Goal: Check status: Check status

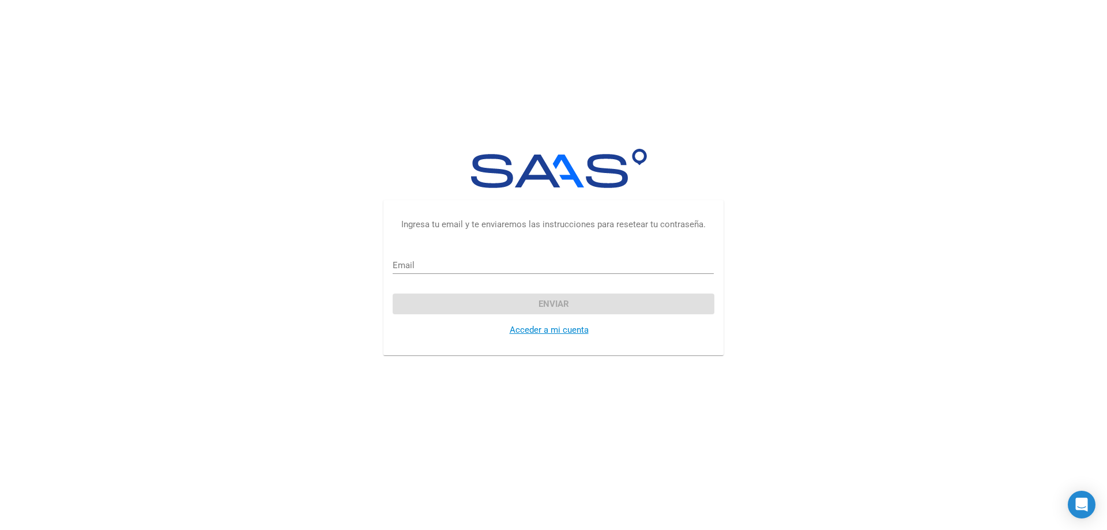
click at [533, 332] on link "Acceder a mi cuenta" at bounding box center [548, 329] width 79 height 10
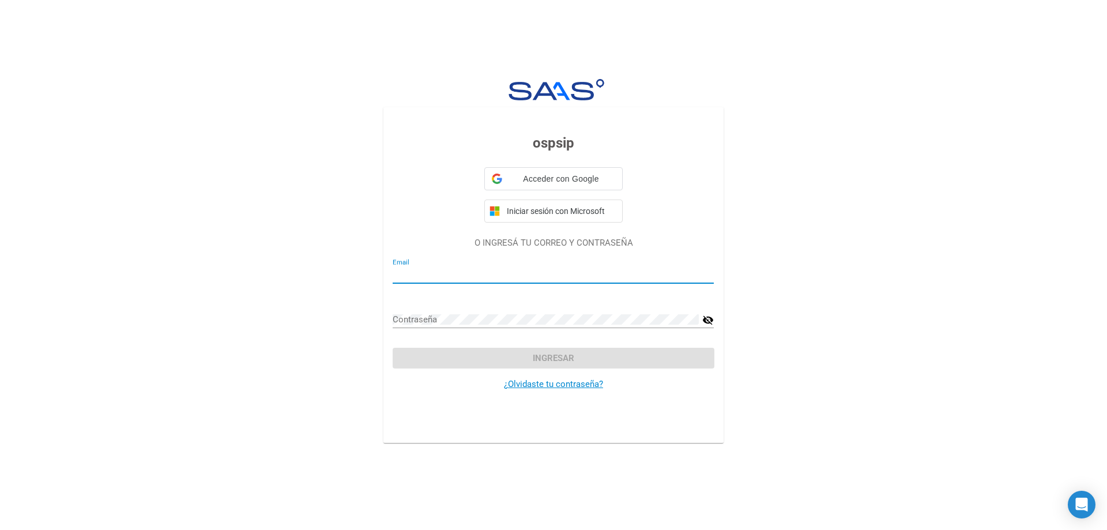
type input "[EMAIL_ADDRESS][DOMAIN_NAME]"
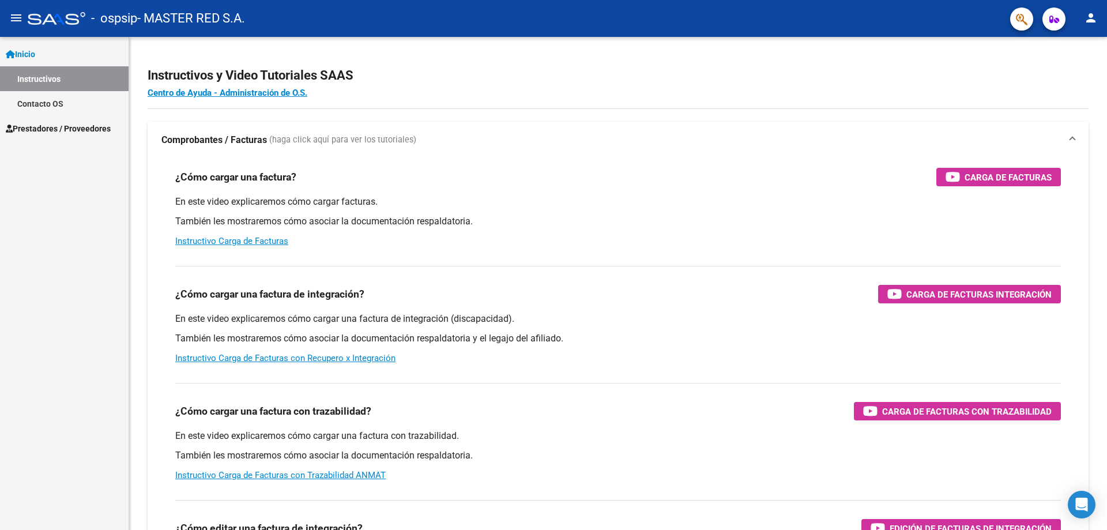
click at [560, 354] on div "En este video explicaremos cómo cargar una factura de integración (discapacidad…" at bounding box center [617, 338] width 885 height 52
click at [41, 126] on span "Prestadores / Proveedores" at bounding box center [58, 128] width 105 height 13
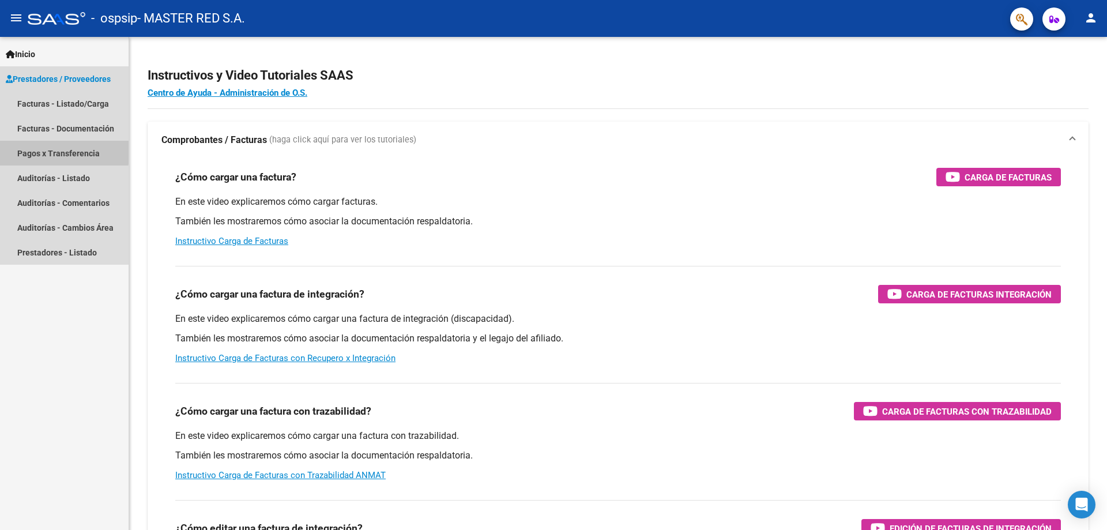
click at [51, 151] on link "Pagos x Transferencia" at bounding box center [64, 153] width 129 height 25
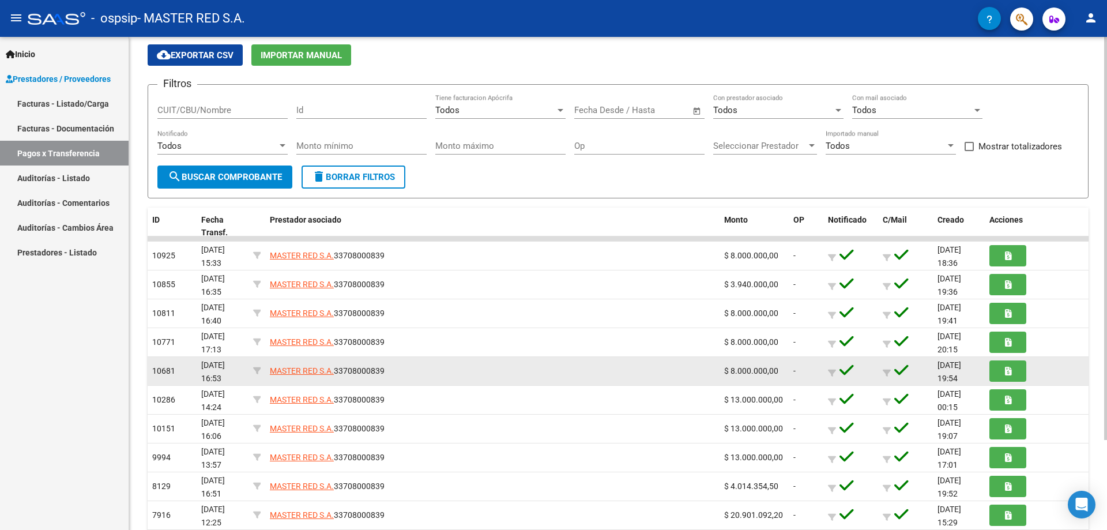
scroll to position [58, 0]
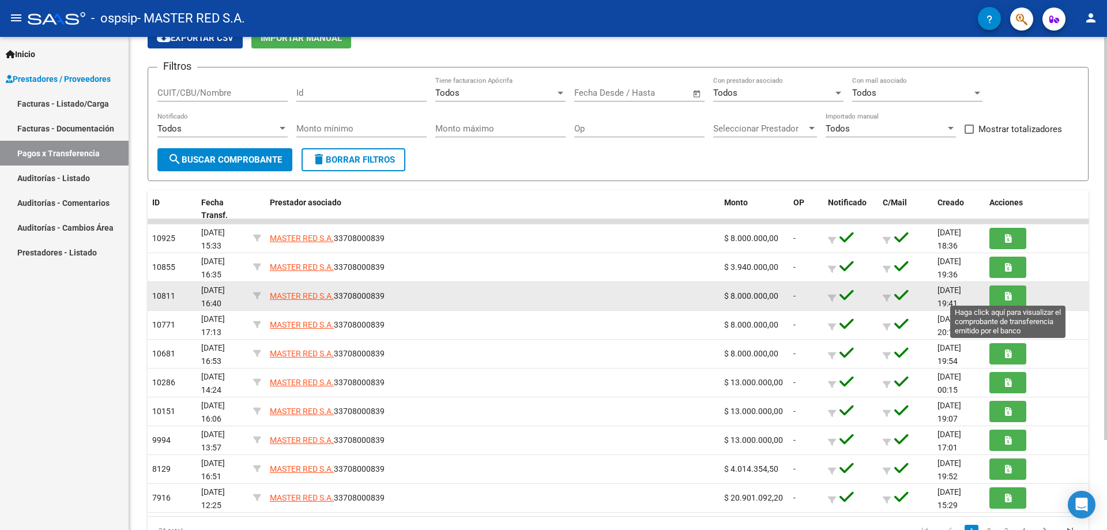
click at [1006, 295] on icon "button" at bounding box center [1008, 296] width 6 height 9
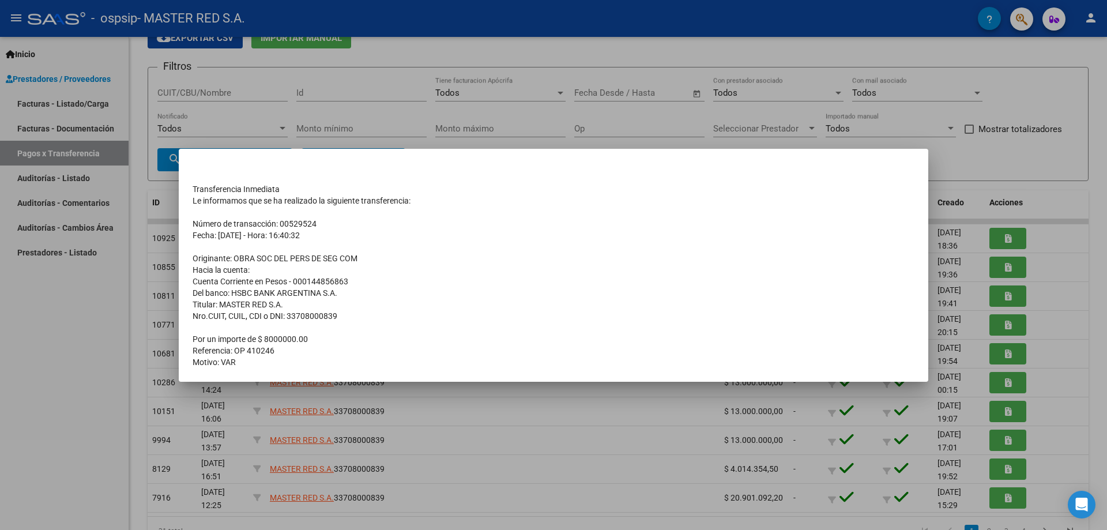
click at [628, 422] on div at bounding box center [553, 265] width 1107 height 530
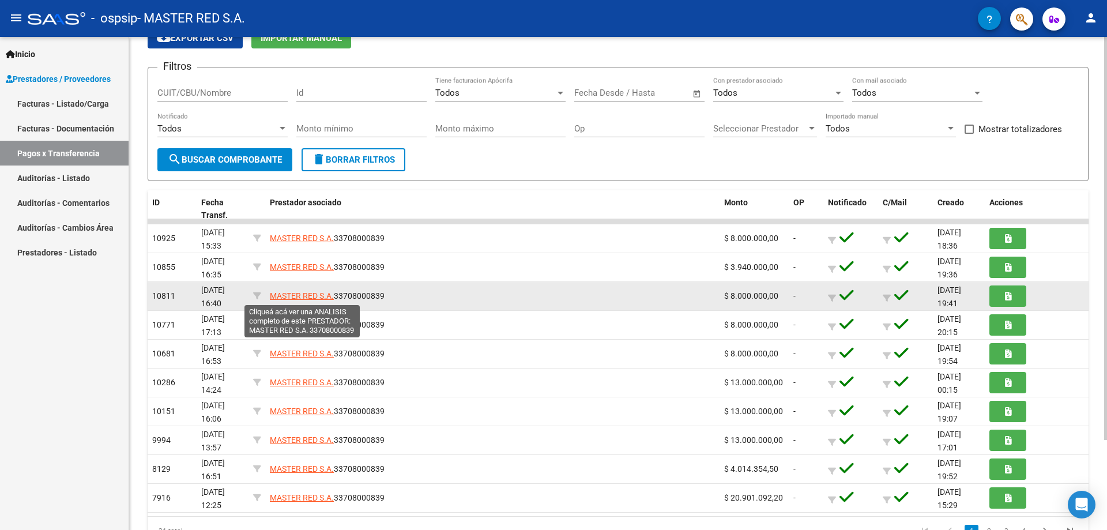
click at [290, 296] on span "MASTER RED S.A." at bounding box center [302, 295] width 64 height 9
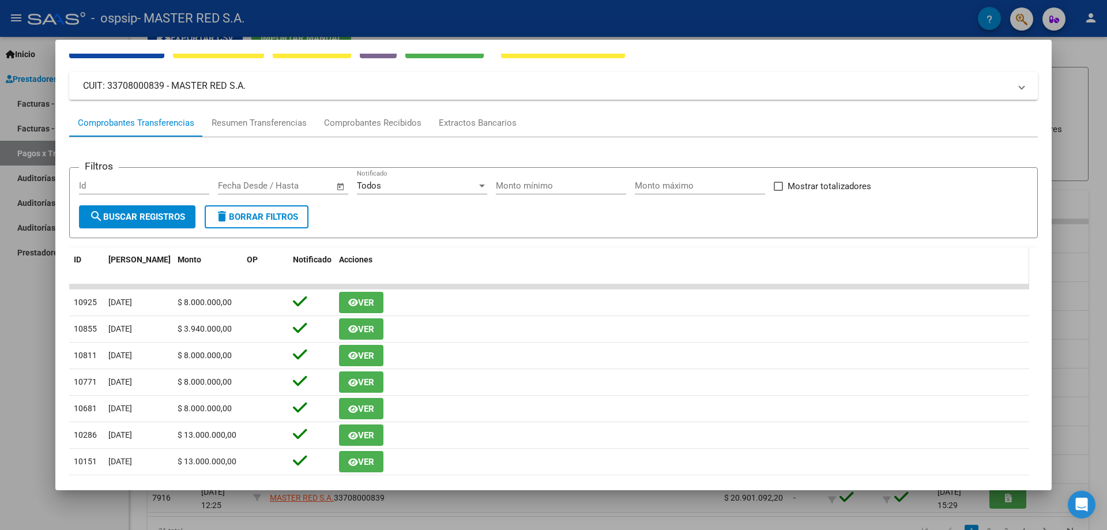
scroll to position [115, 0]
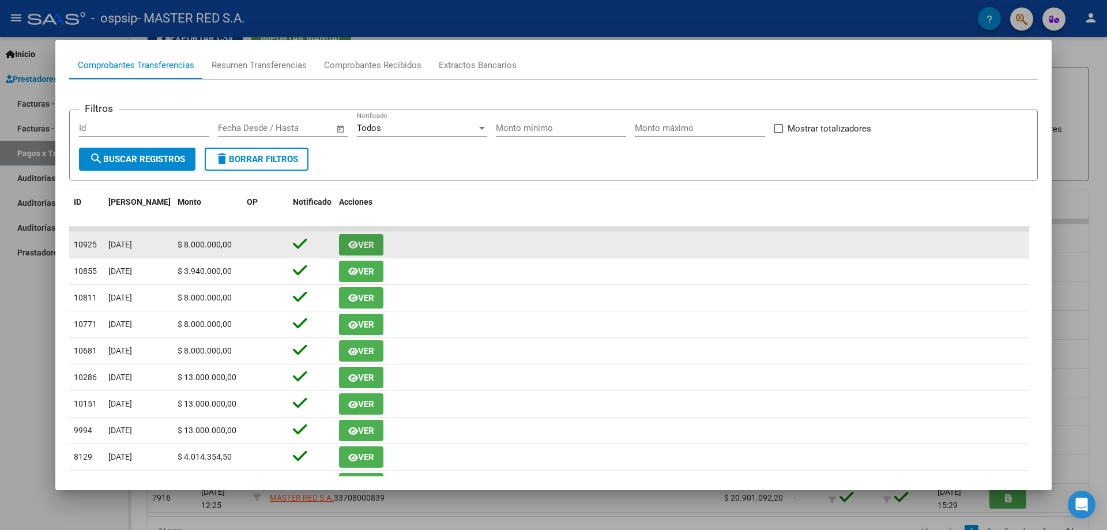
click at [364, 245] on span "Ver" at bounding box center [366, 245] width 16 height 10
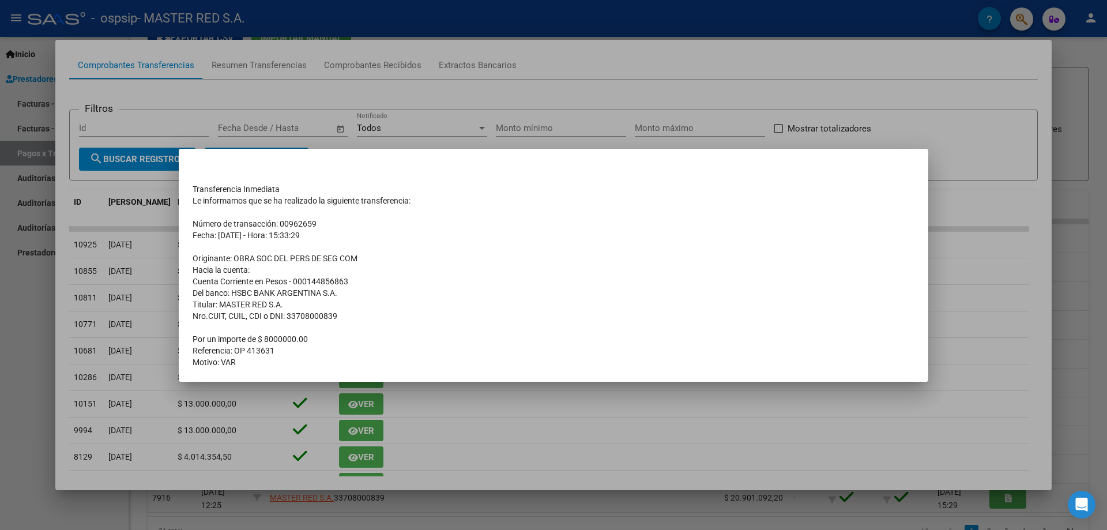
click at [490, 452] on div at bounding box center [553, 265] width 1107 height 530
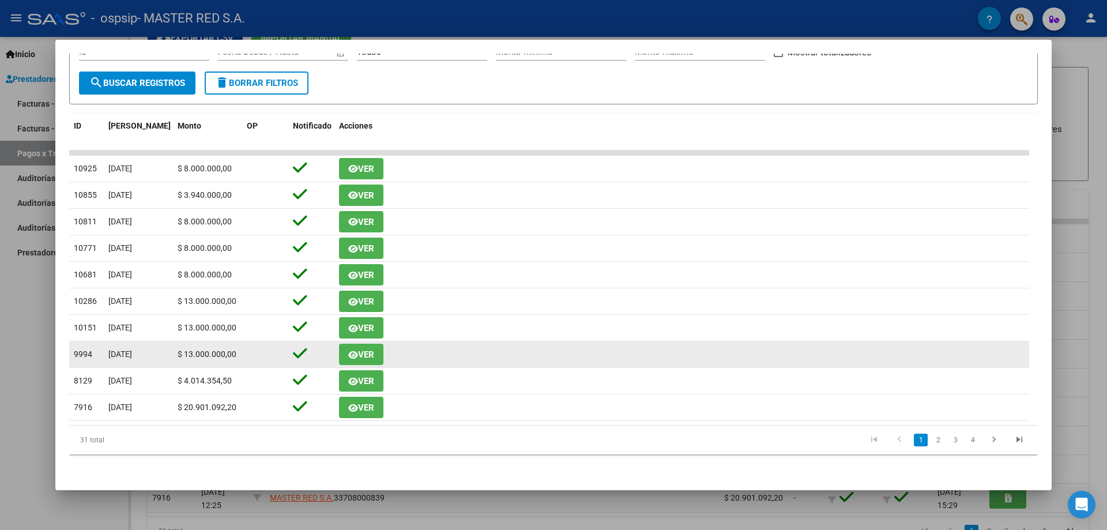
scroll to position [134, 0]
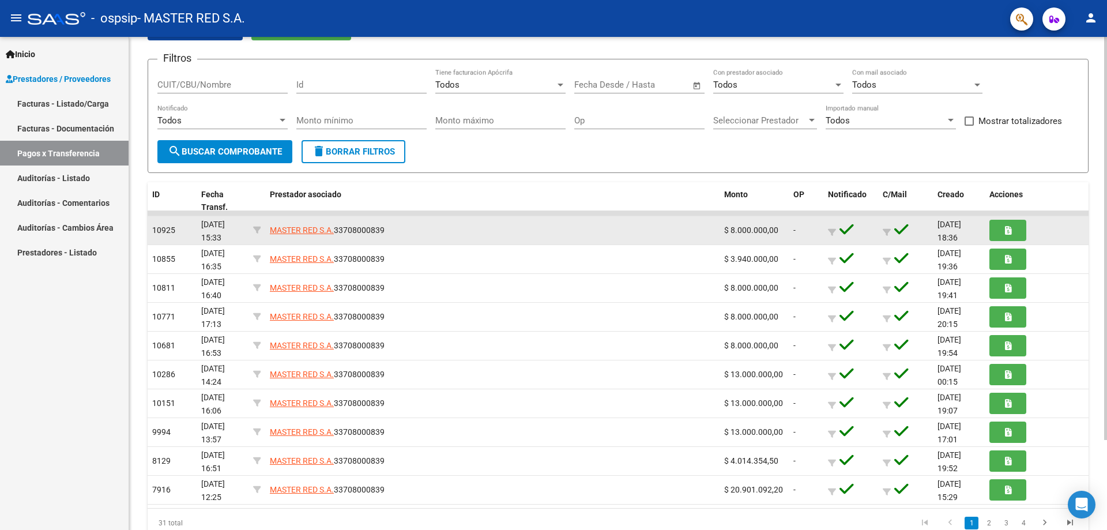
scroll to position [110, 0]
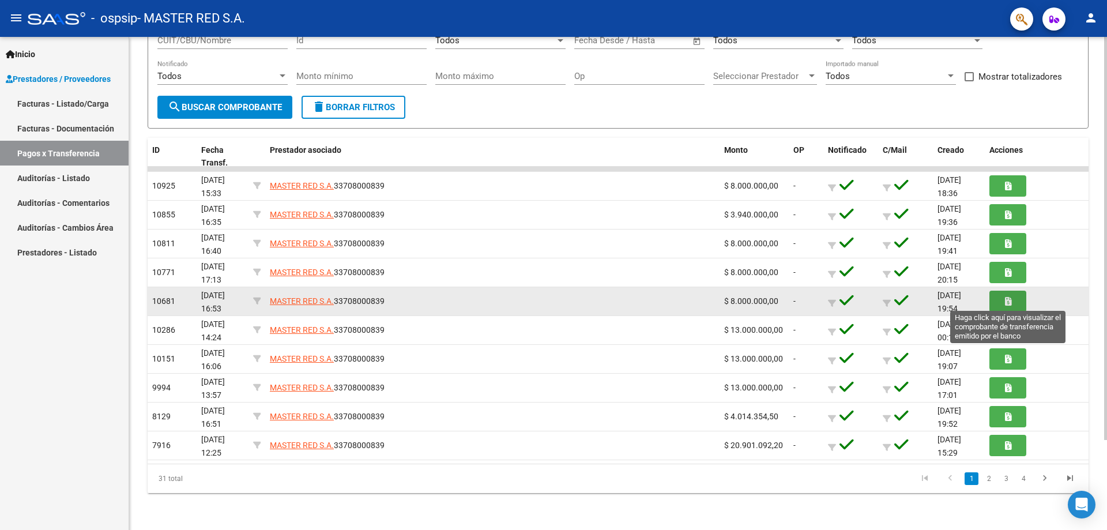
click at [1008, 300] on icon "button" at bounding box center [1008, 301] width 6 height 9
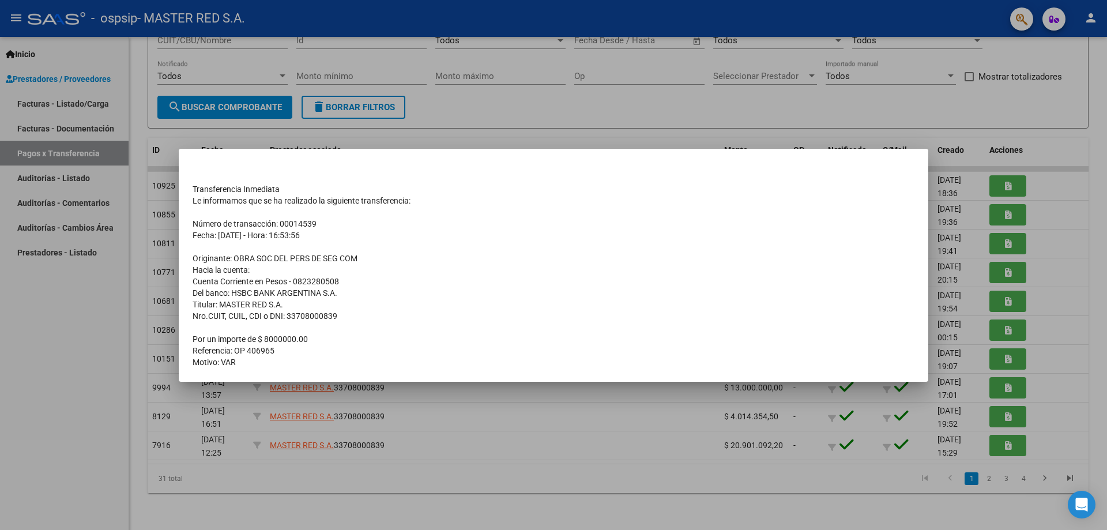
click at [1074, 365] on div at bounding box center [553, 265] width 1107 height 530
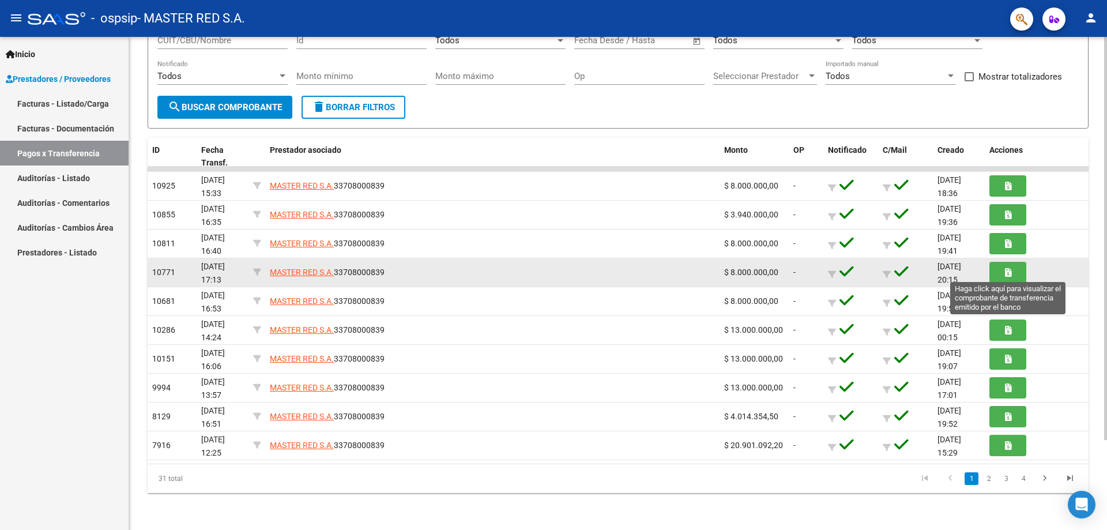
click at [1010, 268] on icon "button" at bounding box center [1008, 272] width 6 height 9
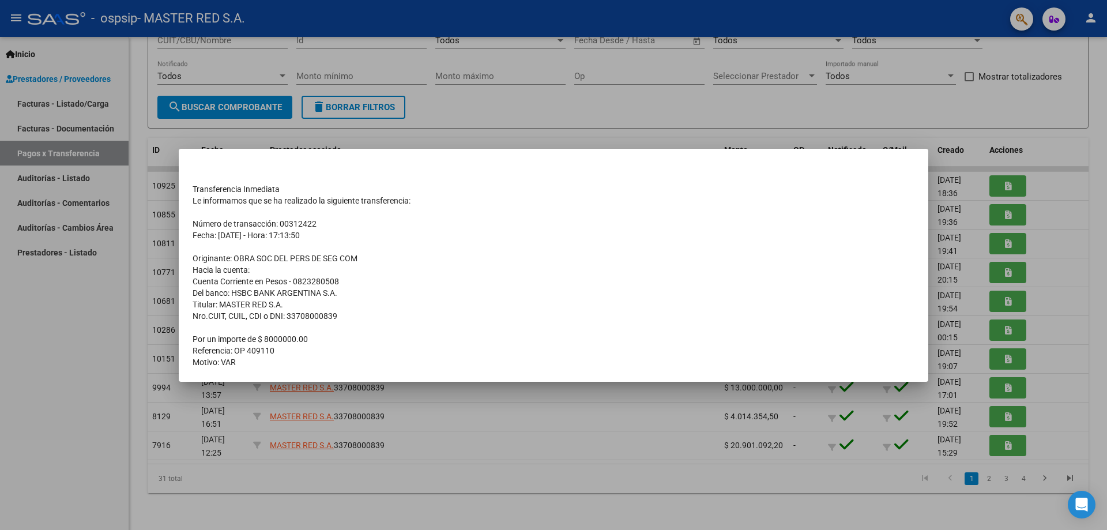
click at [1048, 248] on div at bounding box center [553, 265] width 1107 height 530
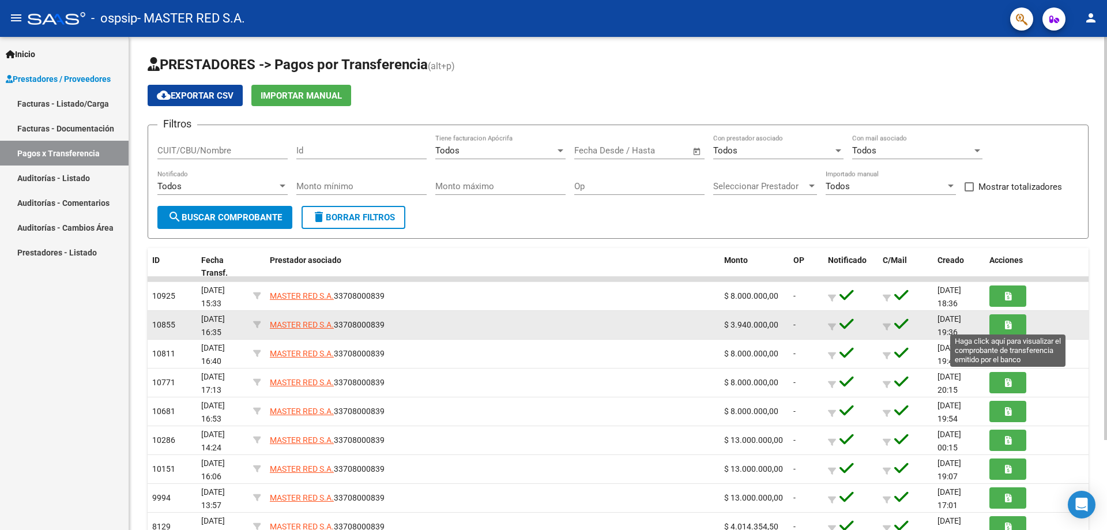
click at [1010, 325] on icon "button" at bounding box center [1008, 324] width 6 height 9
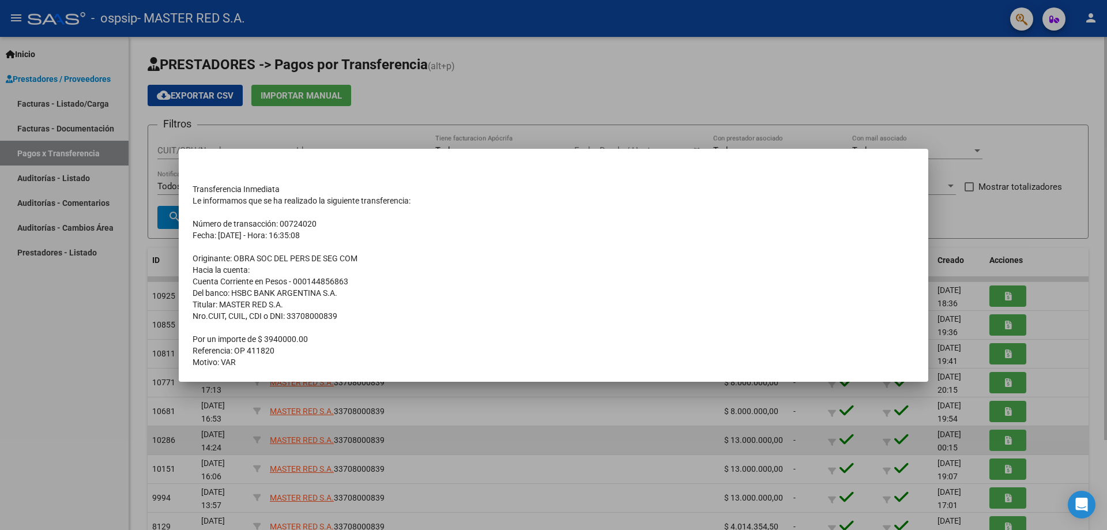
drag, startPoint x: 556, startPoint y: 435, endPoint x: 580, endPoint y: 426, distance: 25.7
click at [560, 435] on div at bounding box center [553, 265] width 1107 height 530
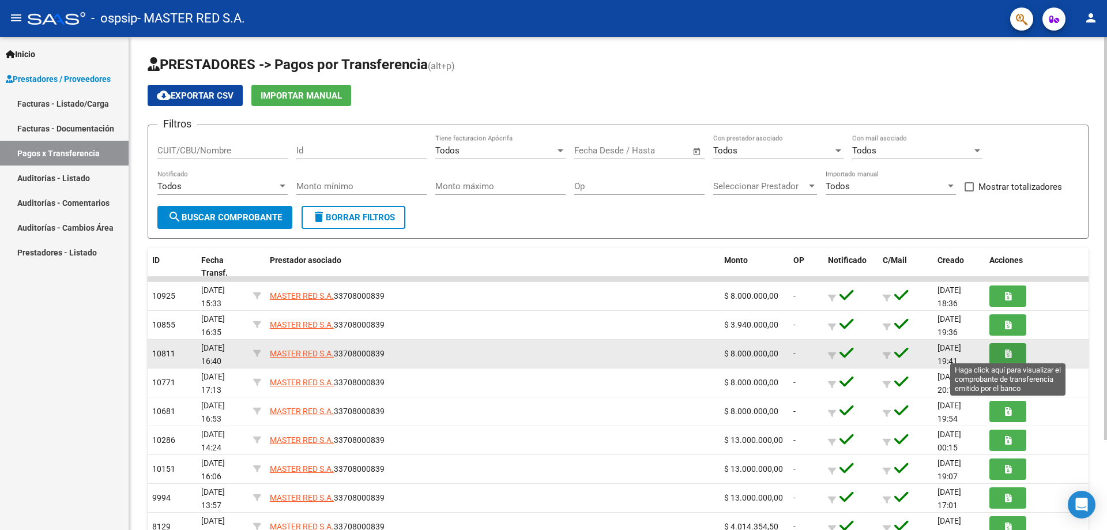
click at [1009, 349] on icon "button" at bounding box center [1008, 353] width 6 height 9
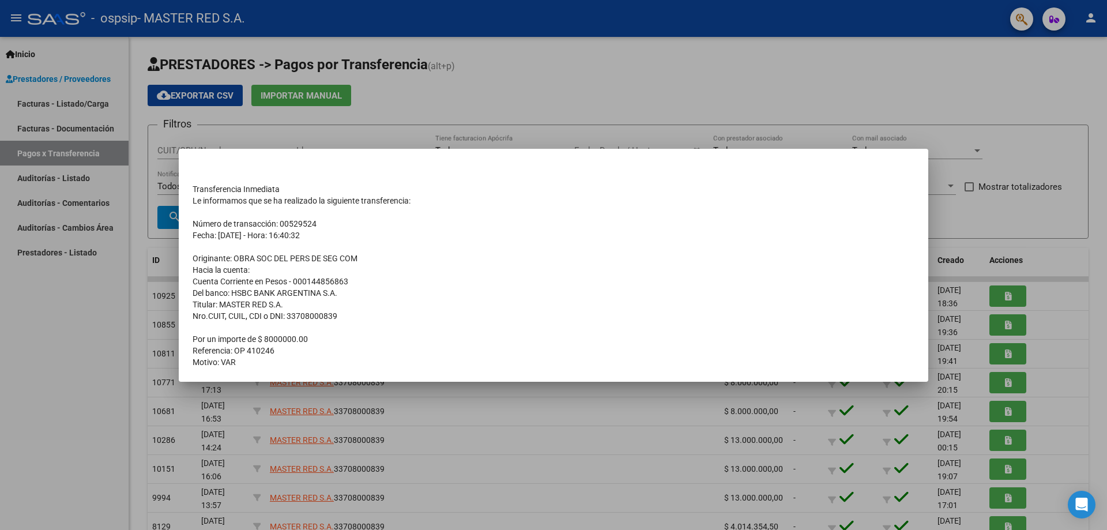
click at [837, 417] on div at bounding box center [553, 265] width 1107 height 530
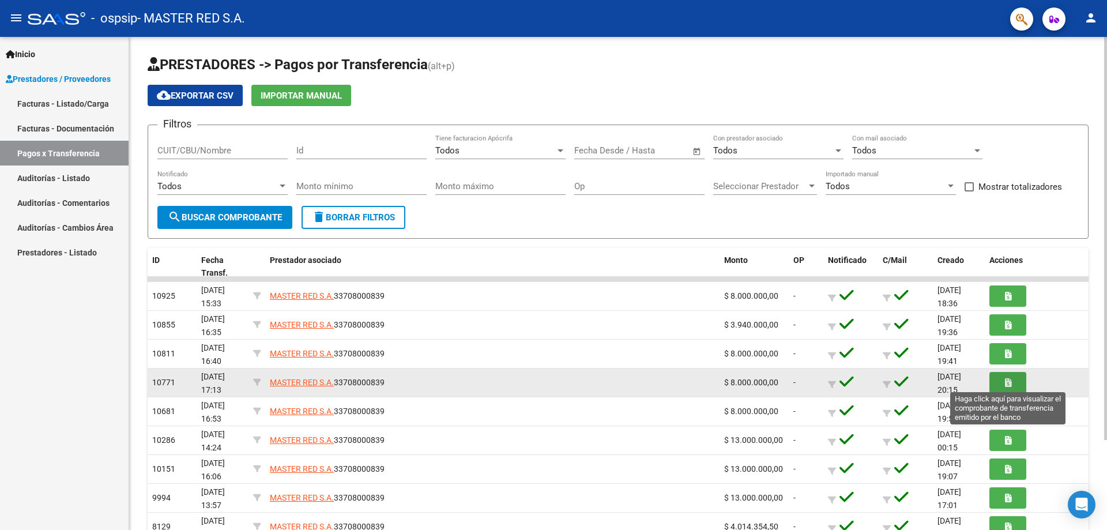
click at [1008, 383] on icon "button" at bounding box center [1008, 382] width 6 height 9
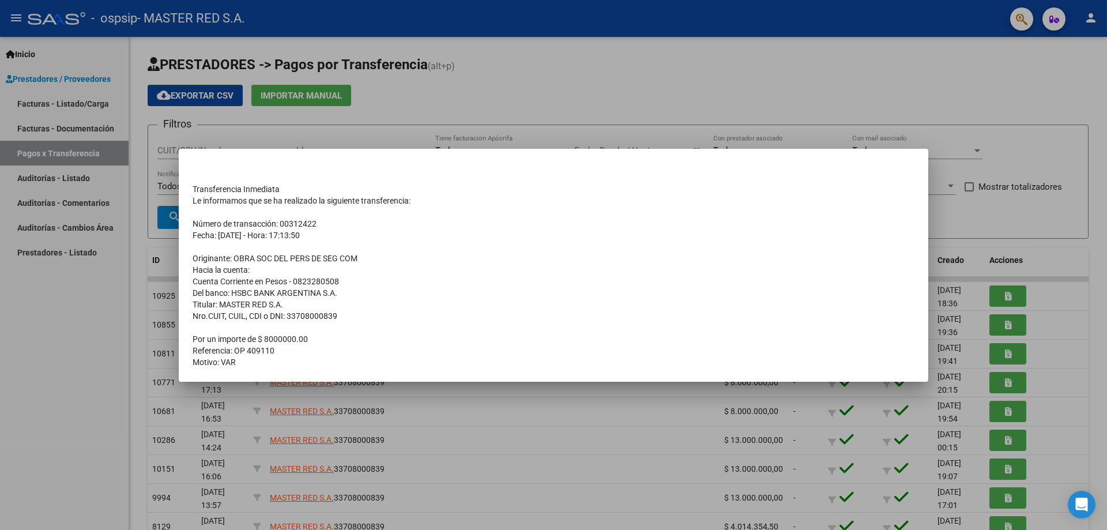
click at [560, 440] on div at bounding box center [553, 265] width 1107 height 530
